Goal: Check status: Check status

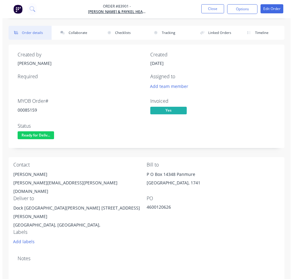
scroll to position [30, 0]
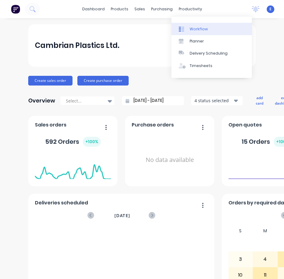
click at [194, 27] on div "Workflow" at bounding box center [199, 28] width 18 height 5
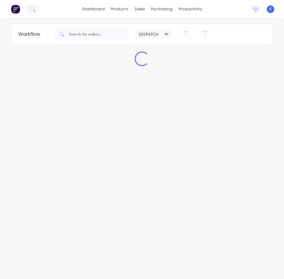
click at [277, 189] on div "Workflow DISPATCH Save new view None edit DISPATCH (Default) edit CUT SHOP edit…" at bounding box center [142, 151] width 284 height 255
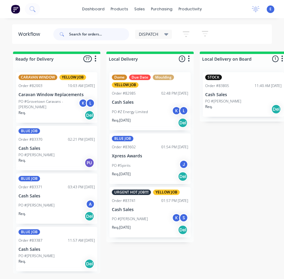
click at [78, 32] on input "text" at bounding box center [99, 34] width 60 height 12
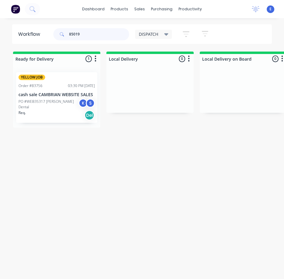
type input "85019"
click at [55, 115] on div "Req. Del" at bounding box center [56, 115] width 76 height 10
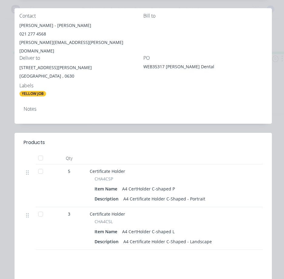
scroll to position [152, 0]
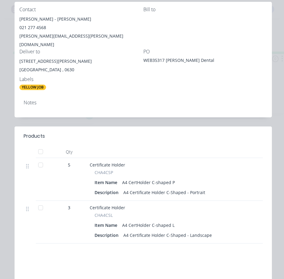
click at [270, 138] on div "Order details Collaborate Checklists 0/0 Tracking Linked Orders Timeline Order …" at bounding box center [142, 104] width 272 height 462
click at [271, 142] on div "Order details Collaborate Checklists 0/0 Tracking Linked Orders Timeline Order …" at bounding box center [142, 104] width 272 height 462
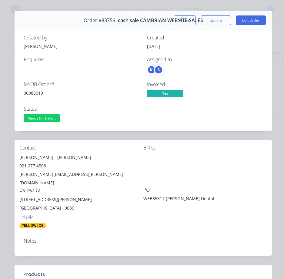
scroll to position [0, 0]
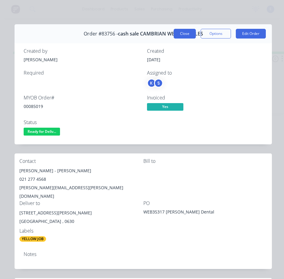
click at [186, 35] on button "Close" at bounding box center [185, 34] width 22 height 10
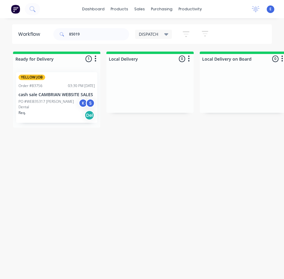
click at [51, 114] on div "Req. Del" at bounding box center [56, 115] width 76 height 10
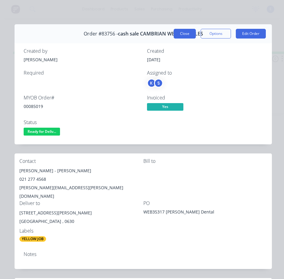
click at [180, 33] on button "Close" at bounding box center [185, 34] width 22 height 10
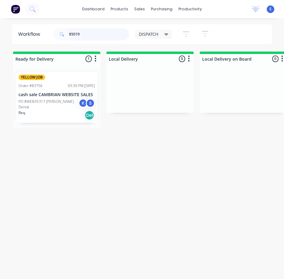
drag, startPoint x: 79, startPoint y: 33, endPoint x: 30, endPoint y: 35, distance: 49.2
click at [30, 35] on header "Workflow 85019 DISPATCH Save new view None edit DISPATCH (Default) edit CUT SHO…" at bounding box center [142, 34] width 260 height 20
